Goal: Contribute content

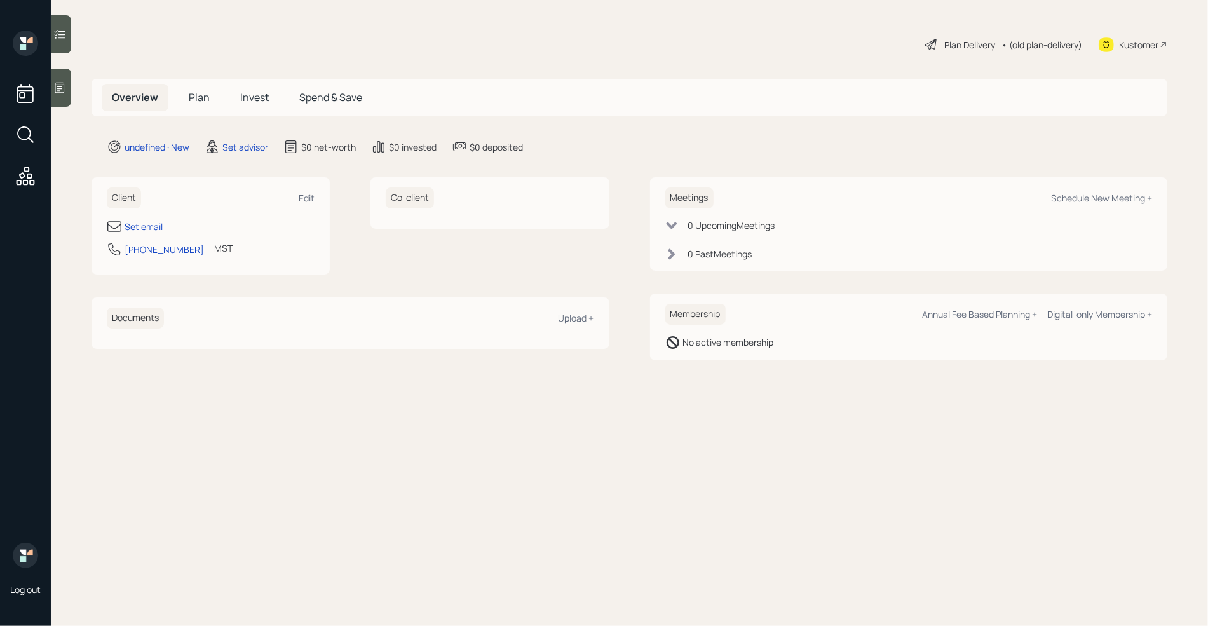
click at [59, 72] on div at bounding box center [61, 88] width 20 height 38
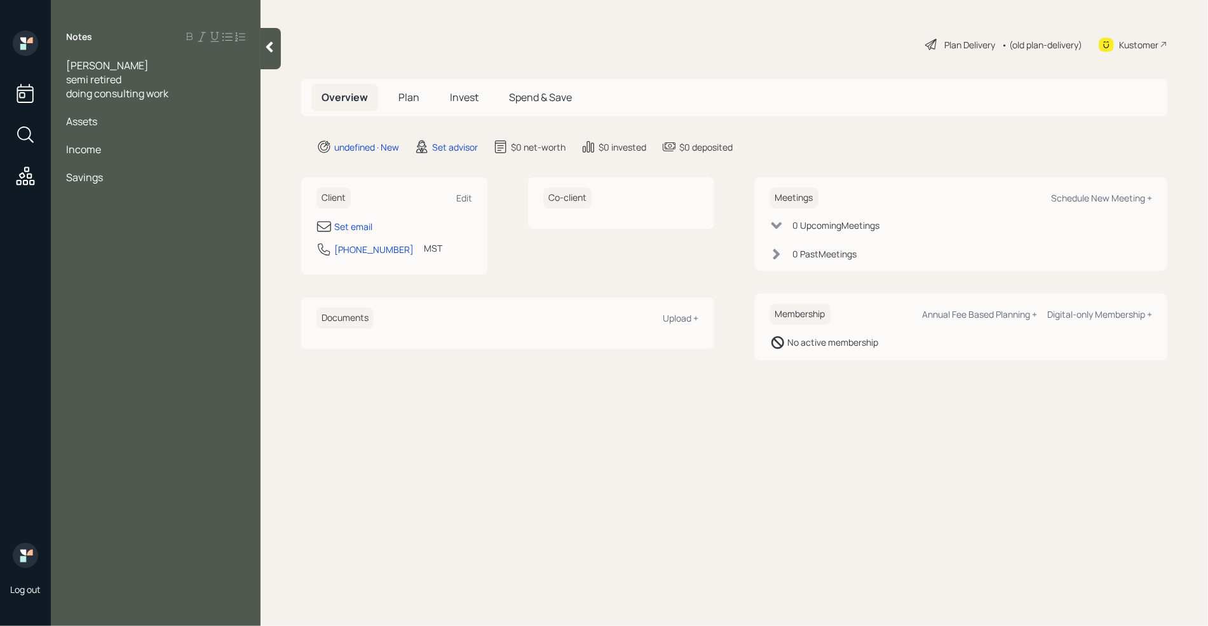
click at [104, 135] on div at bounding box center [155, 135] width 179 height 14
click at [112, 118] on div "Assets" at bounding box center [155, 121] width 179 height 14
click at [125, 140] on div "Savings -" at bounding box center [155, 135] width 179 height 14
click at [115, 189] on div "Savings" at bounding box center [155, 191] width 179 height 14
click at [132, 133] on div "Savings -" at bounding box center [155, 135] width 179 height 14
